Goal: Find specific page/section: Find specific page/section

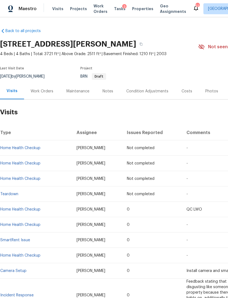
scroll to position [1, 0]
click at [97, 11] on span "Work Orders" at bounding box center [101, 8] width 14 height 11
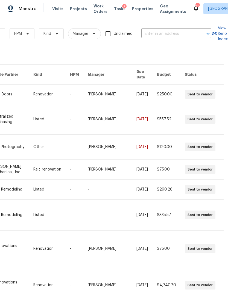
scroll to position [0, 90]
click at [165, 31] on input "text" at bounding box center [169, 34] width 55 height 8
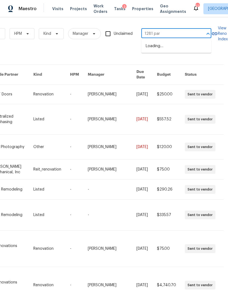
type input "1281 park"
click at [185, 42] on li "[STREET_ADDRESS]" at bounding box center [177, 46] width 70 height 9
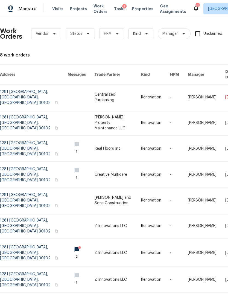
click at [32, 91] on link at bounding box center [34, 97] width 68 height 25
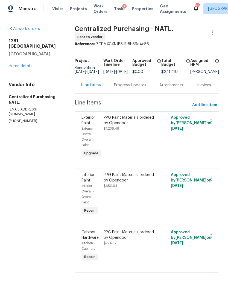
click at [29, 65] on div "All work orders [STREET_ADDRESS] Home details Vendor Info Centralized Purchasin…" at bounding box center [35, 74] width 53 height 97
click at [28, 64] on link "Home details" at bounding box center [21, 66] width 24 height 4
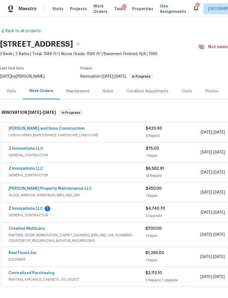
click at [16, 92] on div "Visits" at bounding box center [12, 90] width 10 height 5
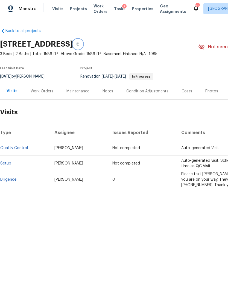
click at [79, 43] on icon "button" at bounding box center [78, 44] width 3 height 3
